Goal: Information Seeking & Learning: Learn about a topic

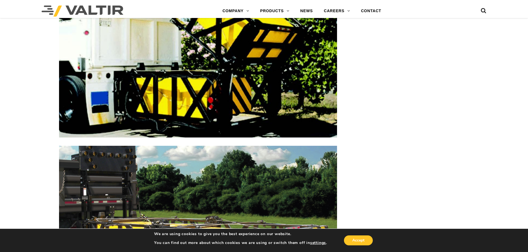
scroll to position [776, 0]
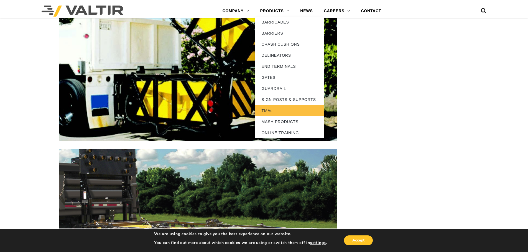
click at [275, 109] on link "TMAs" at bounding box center [289, 110] width 69 height 11
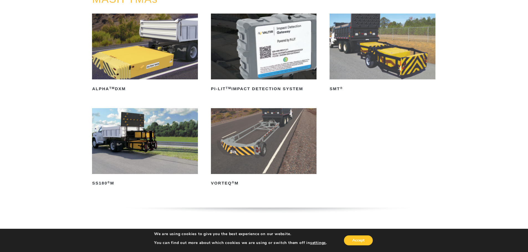
scroll to position [83, 0]
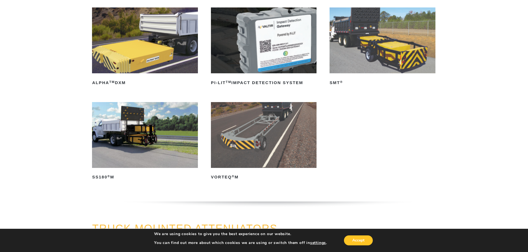
click at [137, 129] on img at bounding box center [145, 135] width 106 height 66
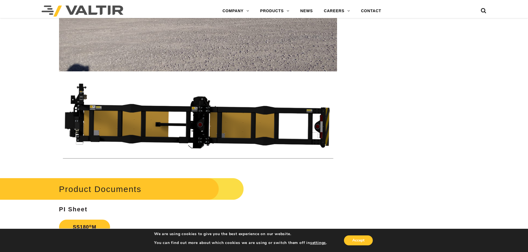
scroll to position [1940, 0]
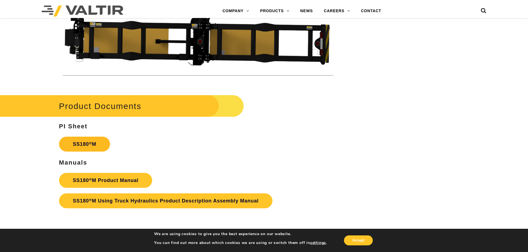
click at [88, 146] on link "SS180 ® M" at bounding box center [84, 144] width 51 height 15
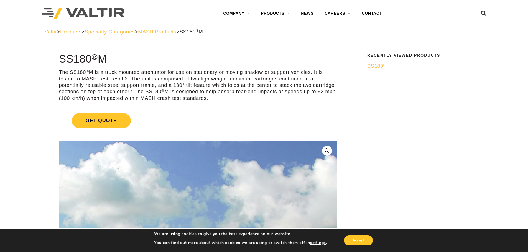
scroll to position [0, 0]
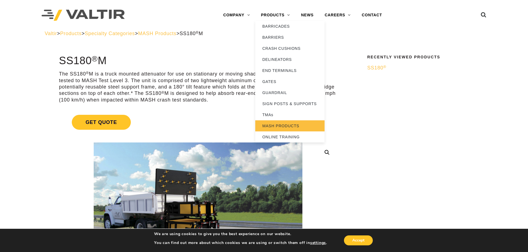
click at [279, 129] on link "MASH PRODUCTS" at bounding box center [289, 126] width 69 height 11
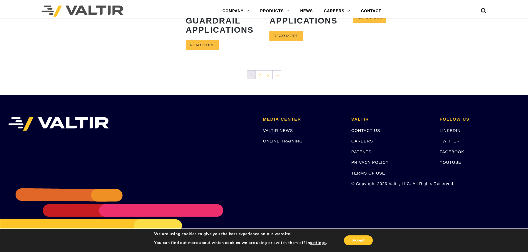
scroll to position [360, 0]
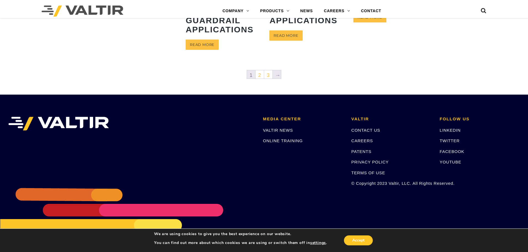
click at [276, 74] on link "→" at bounding box center [277, 74] width 8 height 8
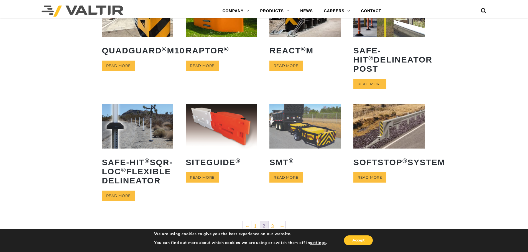
scroll to position [222, 0]
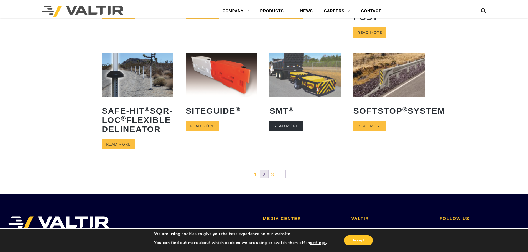
click at [288, 131] on link "Read more" at bounding box center [285, 126] width 33 height 10
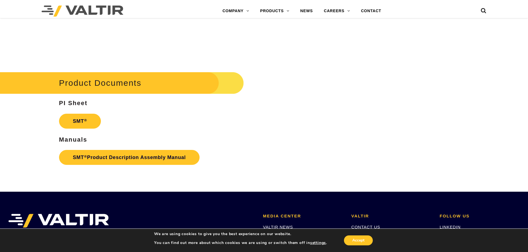
scroll to position [1552, 0]
